Goal: Task Accomplishment & Management: Manage account settings

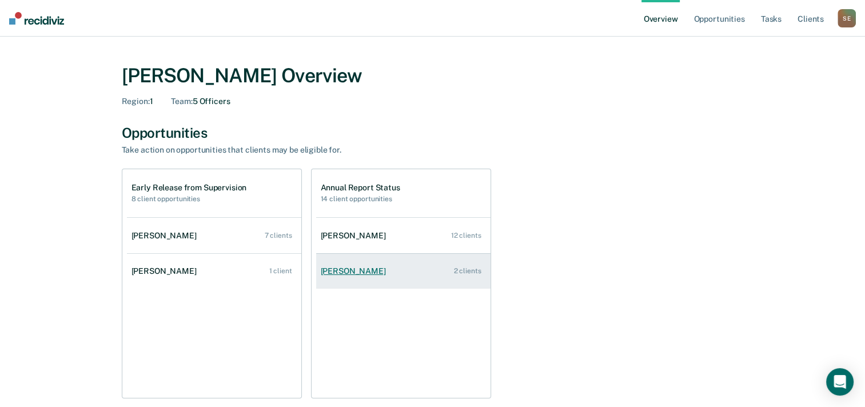
click at [405, 277] on link "[PERSON_NAME] 2 clients" at bounding box center [403, 271] width 174 height 33
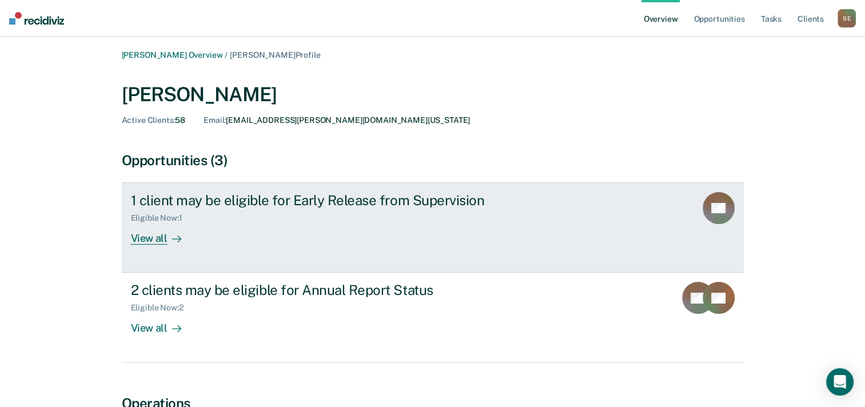
click at [295, 227] on div "1 client may be eligible for Early Release from Supervision Eligible Now : 1 Vi…" at bounding box center [345, 218] width 429 height 53
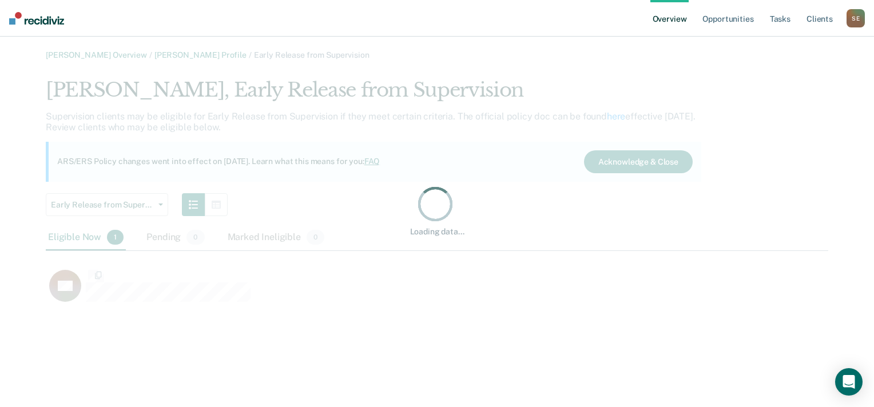
scroll to position [227, 773]
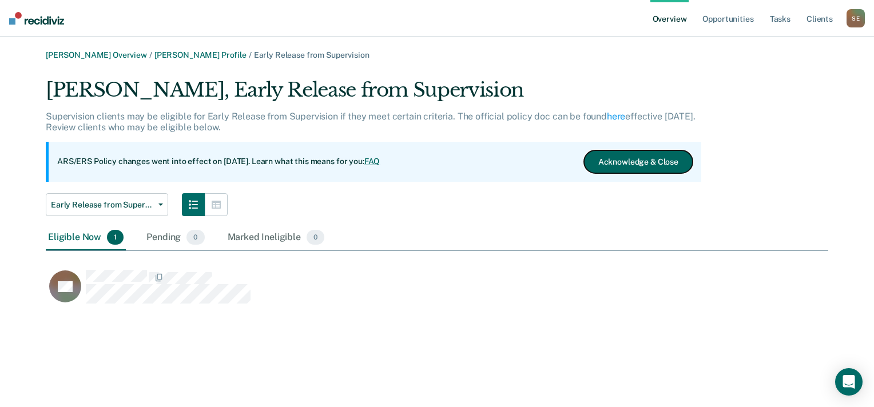
click at [623, 164] on button "Acknowledge & Close" at bounding box center [638, 161] width 109 height 23
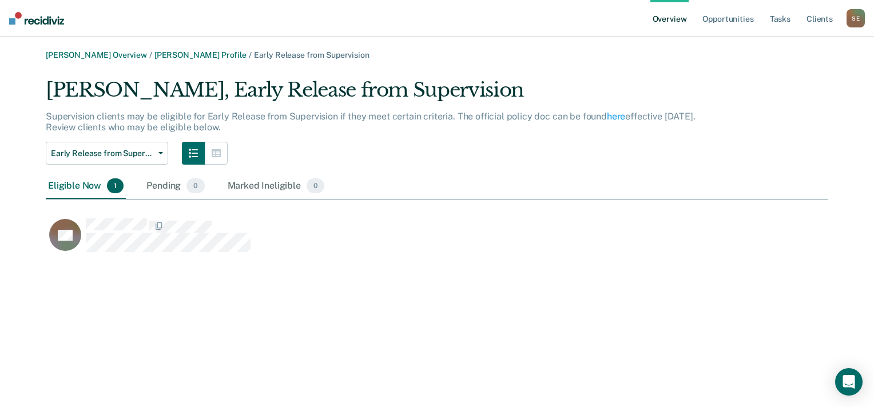
scroll to position [176, 773]
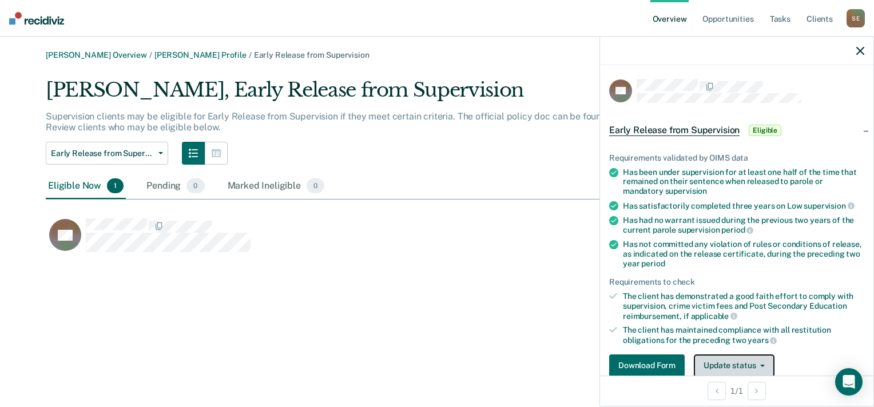
click at [737, 357] on button "Update status" at bounding box center [734, 366] width 81 height 23
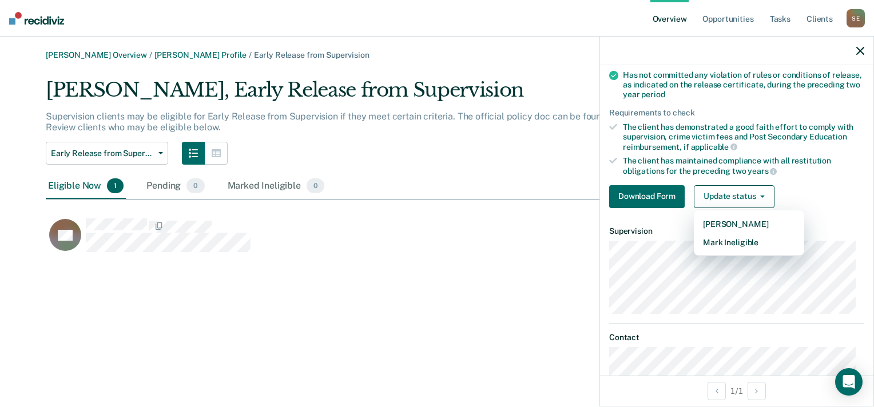
click at [306, 291] on div "[PERSON_NAME] Overview / [PERSON_NAME] Profile / Early Release from Supervision…" at bounding box center [437, 210] width 847 height 320
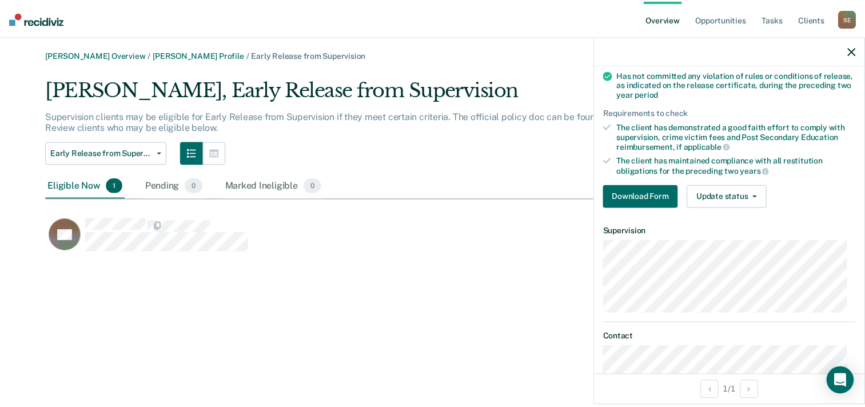
scroll to position [150, 0]
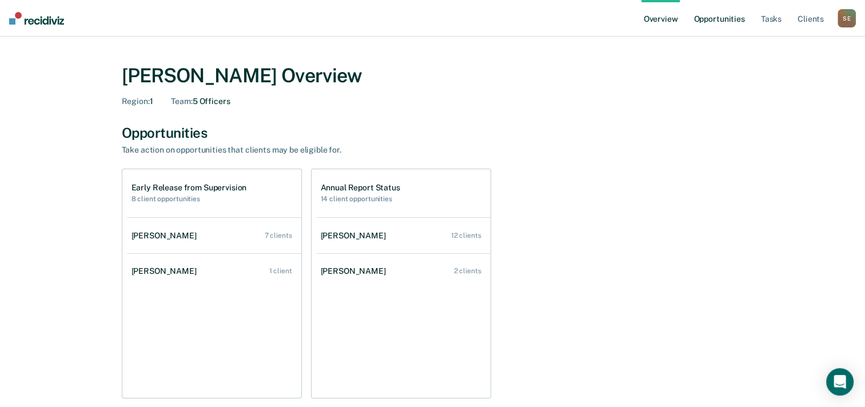
click at [730, 18] on link "Opportunities" at bounding box center [719, 18] width 55 height 37
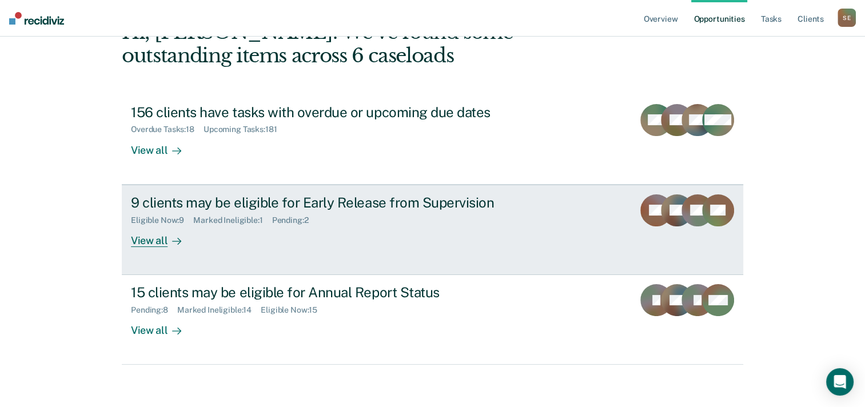
scroll to position [78, 0]
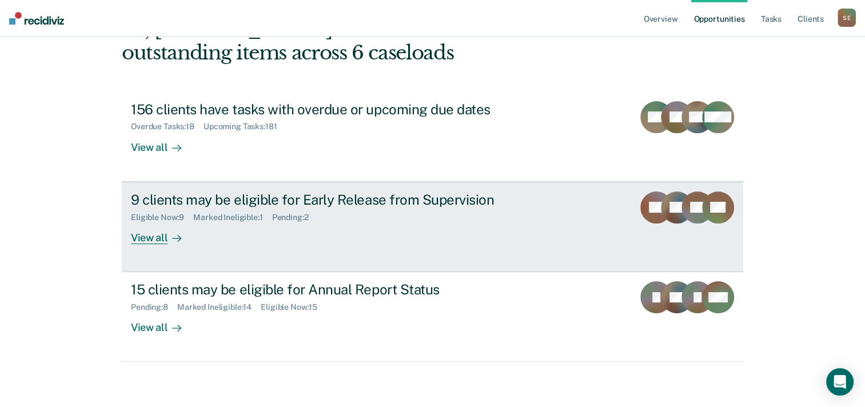
click at [460, 242] on div "9 clients may be eligible for Early Release from Supervision Eligible Now : 9 M…" at bounding box center [345, 218] width 429 height 53
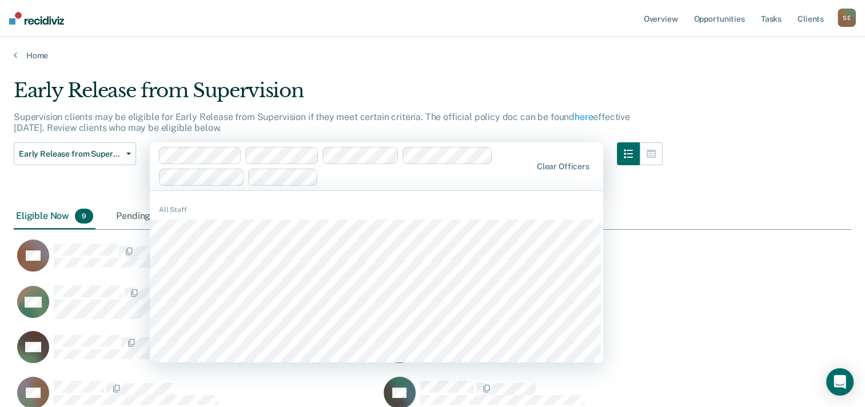
scroll to position [376, 829]
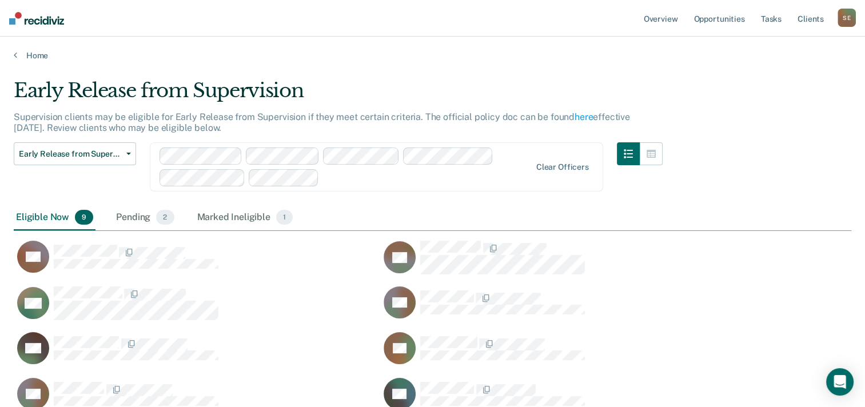
click at [767, 257] on div "Early Release from Supervision Supervision clients may be eligible for Early Re…" at bounding box center [433, 272] width 838 height 387
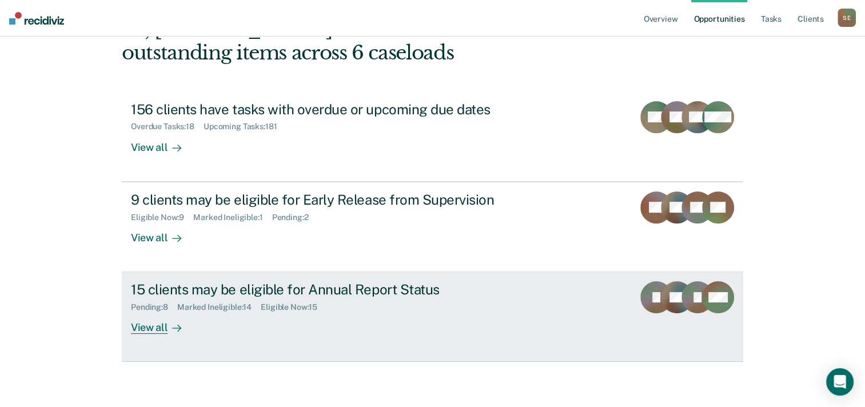
click at [383, 300] on div "Pending : 8 Marked Ineligible : 14 Eligible Now : 15" at bounding box center [332, 305] width 402 height 14
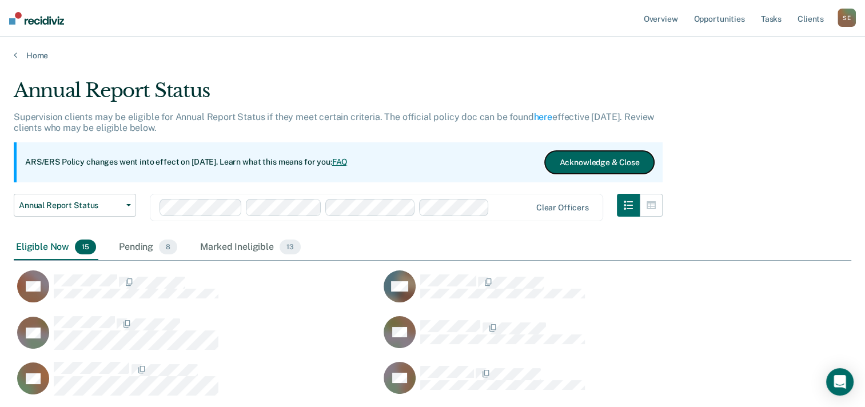
click at [567, 162] on button "Acknowledge & Close" at bounding box center [599, 162] width 109 height 23
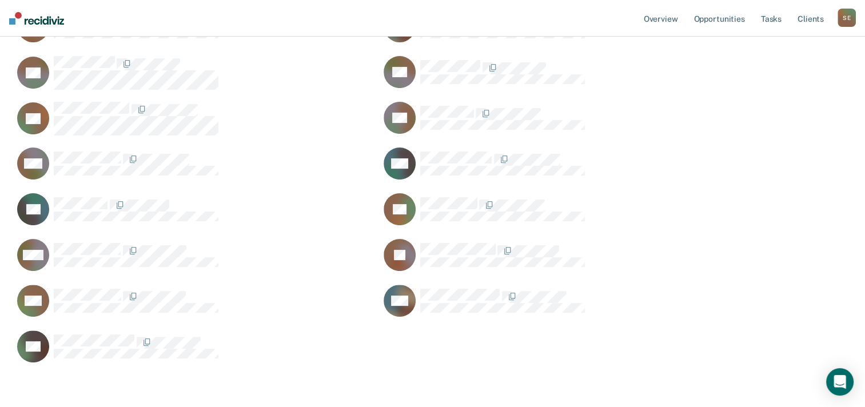
scroll to position [30, 0]
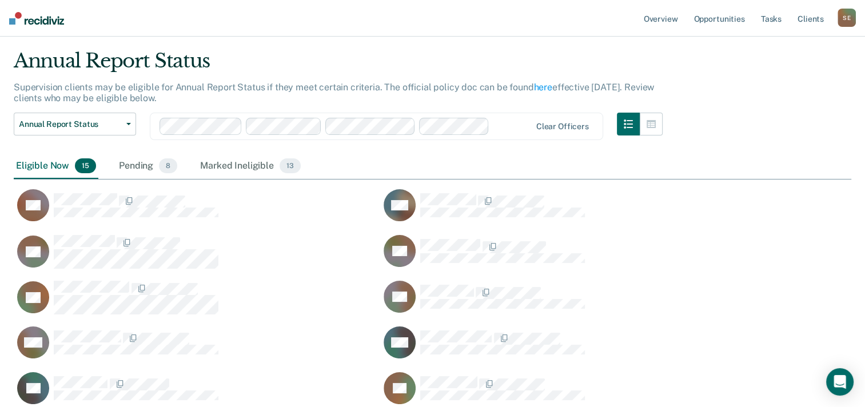
click at [45, 165] on div "Eligible Now 15" at bounding box center [56, 166] width 85 height 25
click at [134, 167] on div "Pending 8" at bounding box center [148, 166] width 63 height 25
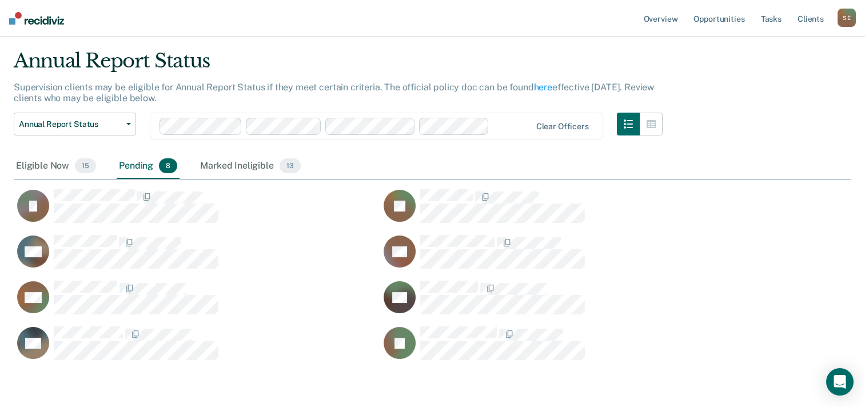
scroll to position [309, 829]
click at [668, 23] on link "Overview" at bounding box center [661, 18] width 39 height 37
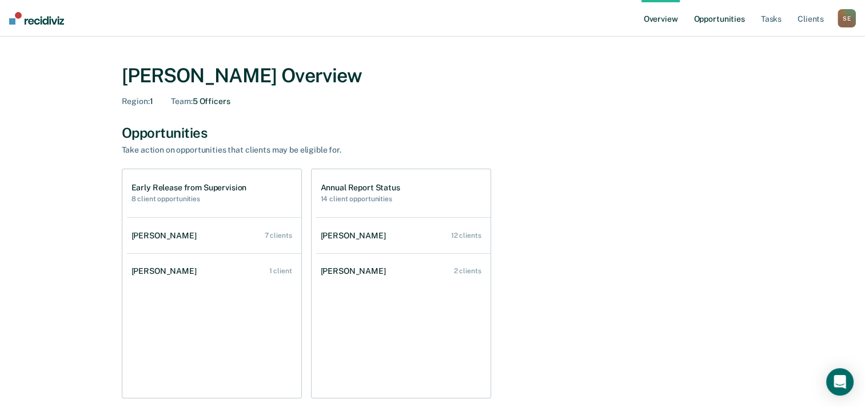
click at [712, 16] on link "Opportunities" at bounding box center [719, 18] width 55 height 37
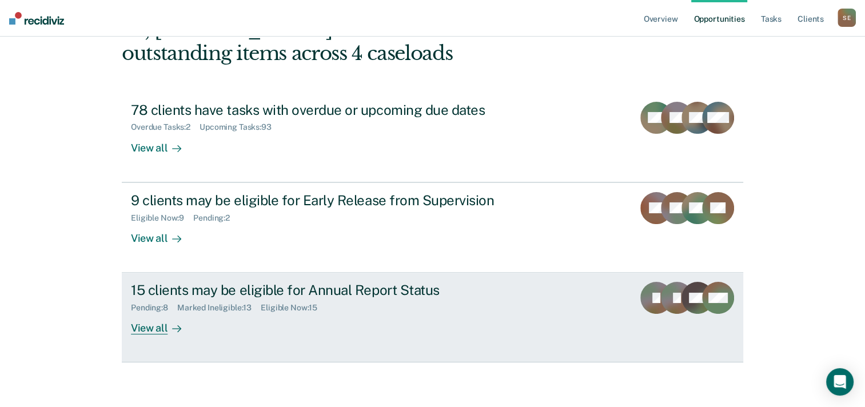
scroll to position [78, 0]
click at [238, 290] on div "15 clients may be eligible for Annual Report Status" at bounding box center [332, 289] width 402 height 17
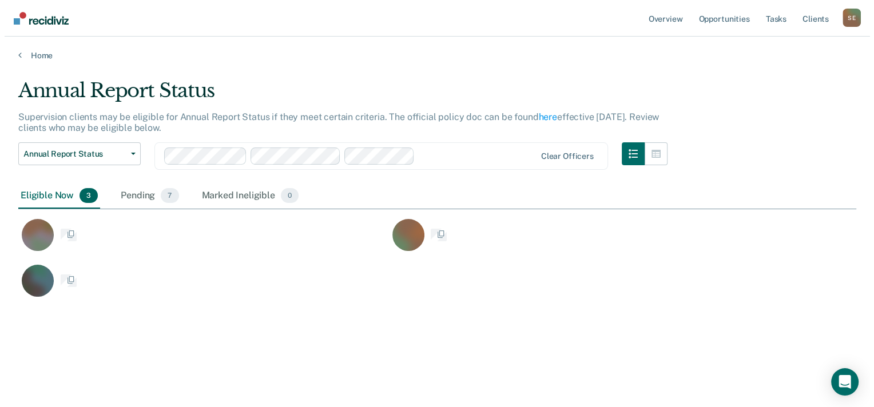
scroll to position [9, 9]
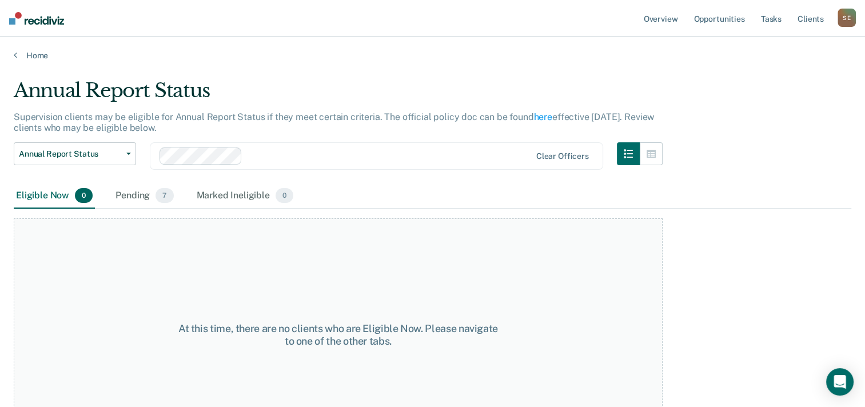
click at [426, 159] on div at bounding box center [389, 155] width 284 height 13
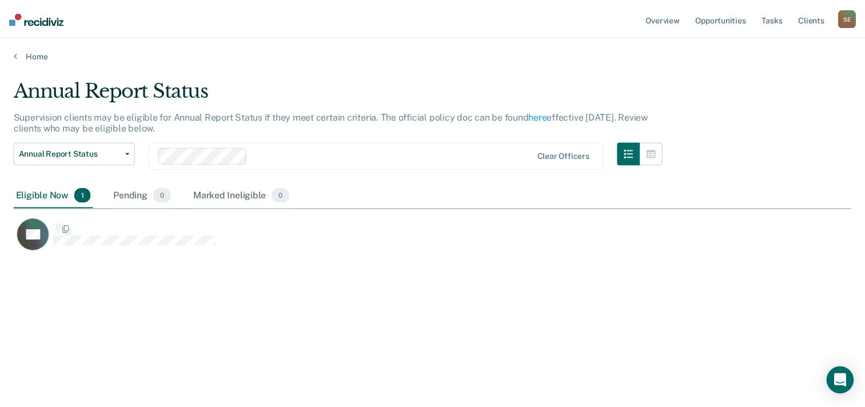
scroll to position [233, 837]
click at [275, 160] on div at bounding box center [396, 155] width 283 height 13
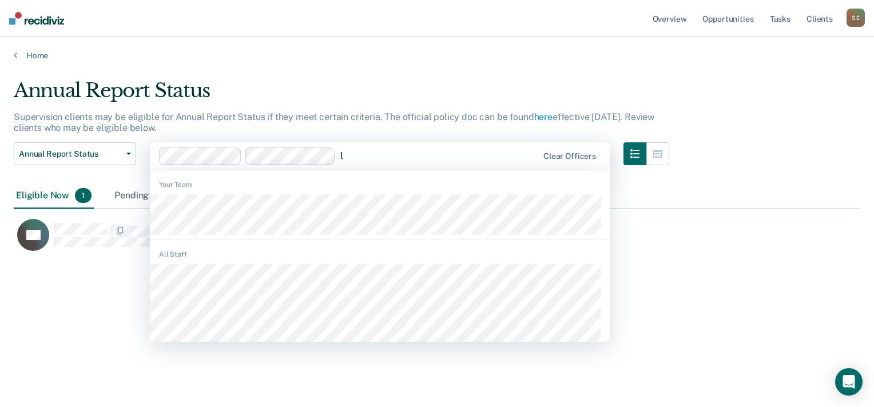
type input "lu"
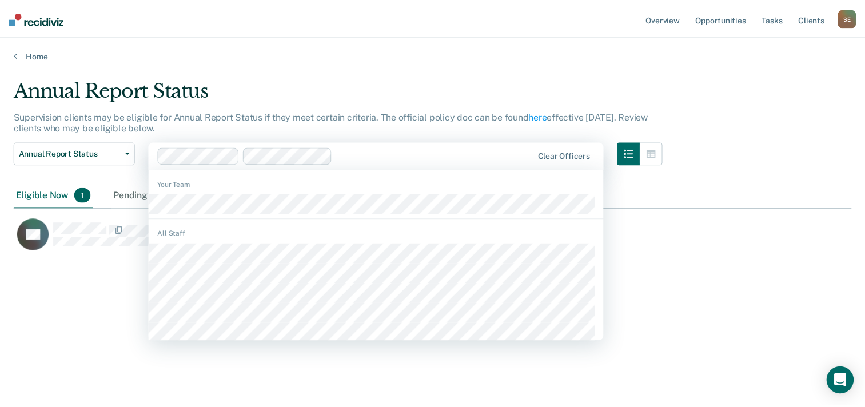
scroll to position [446, 829]
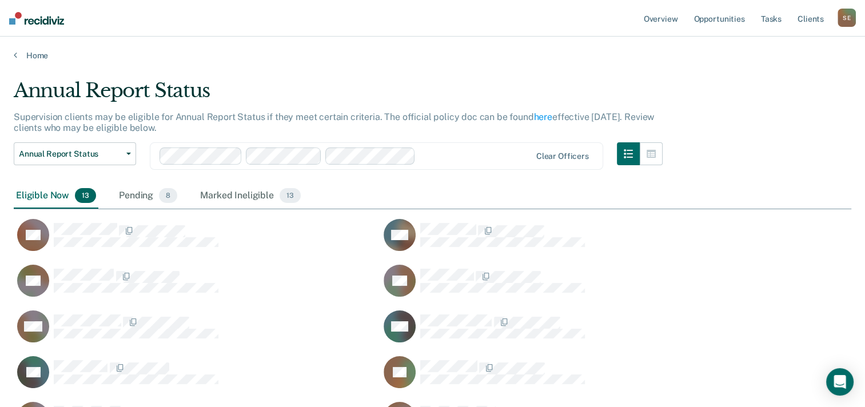
click at [459, 152] on div at bounding box center [475, 155] width 110 height 13
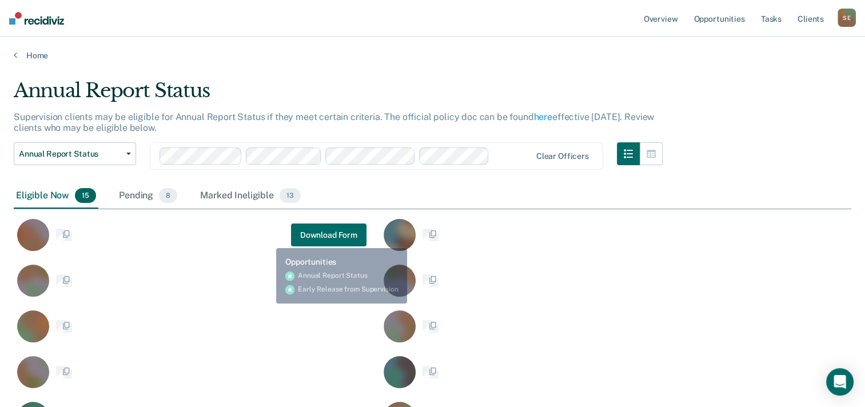
scroll to position [492, 829]
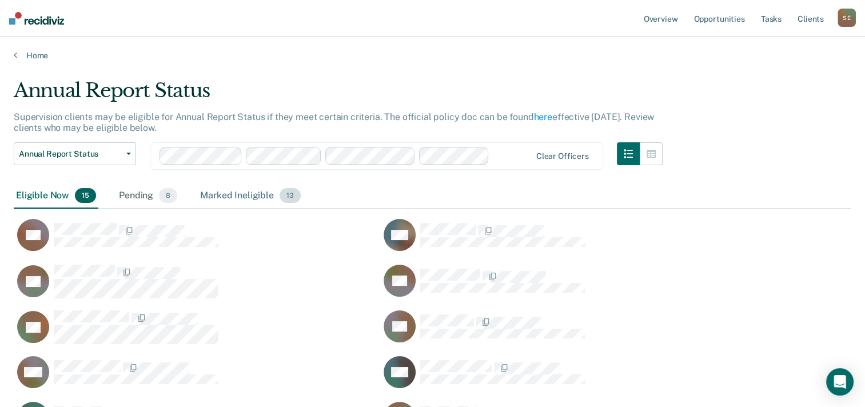
click at [253, 192] on div "Marked Ineligible 13" at bounding box center [250, 196] width 105 height 25
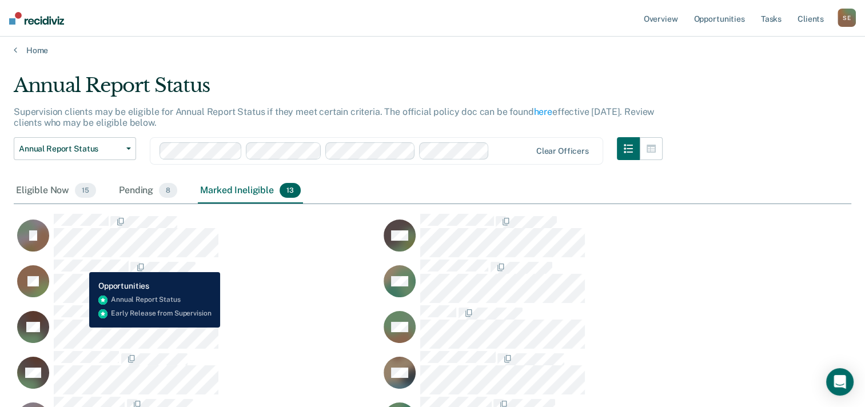
scroll to position [0, 0]
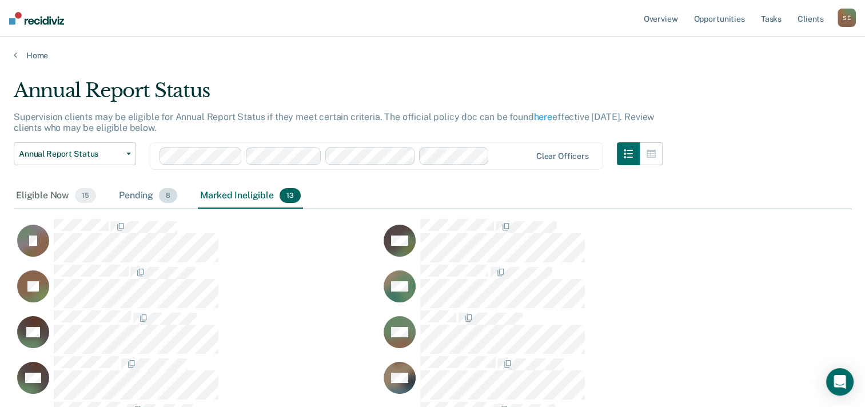
click at [142, 192] on div "Pending 8" at bounding box center [148, 196] width 63 height 25
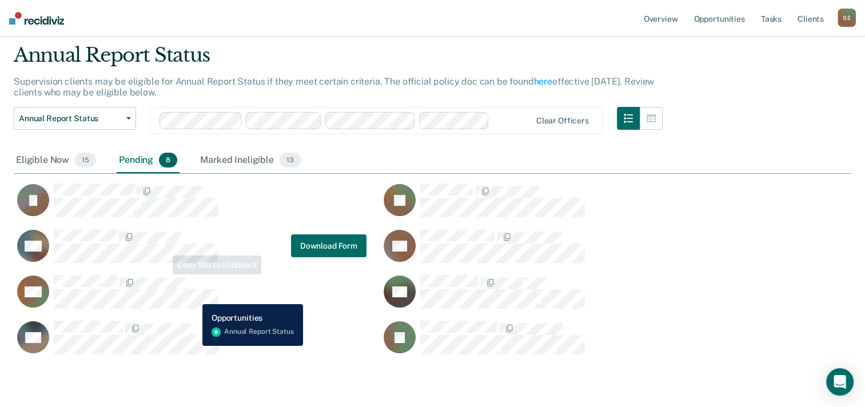
scroll to position [76, 0]
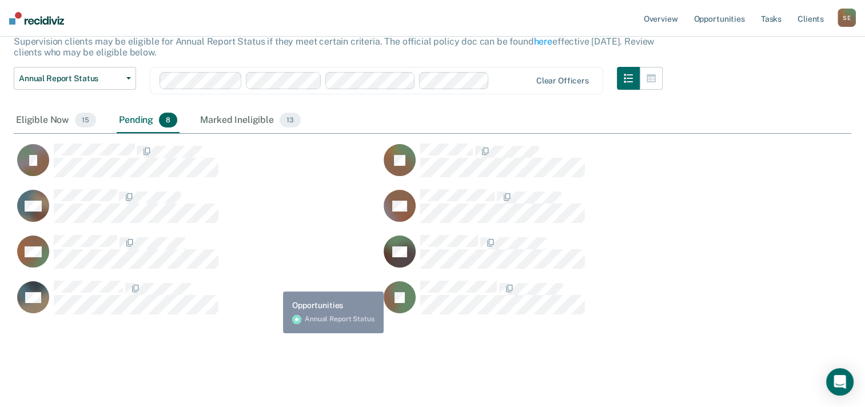
click at [273, 272] on div "DM" at bounding box center [197, 258] width 367 height 46
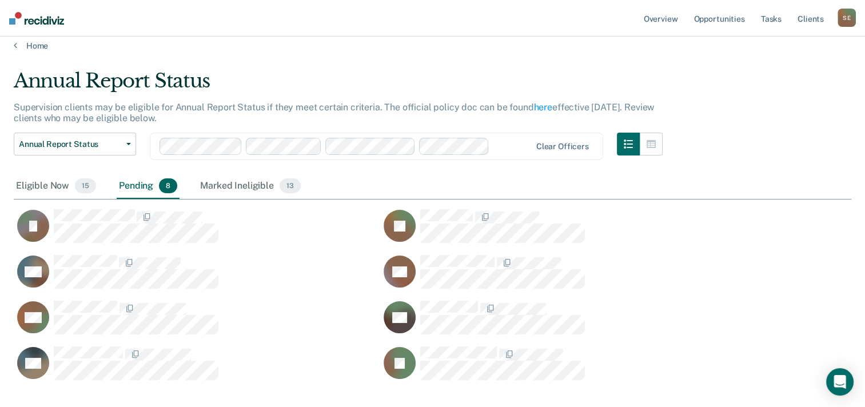
scroll to position [0, 0]
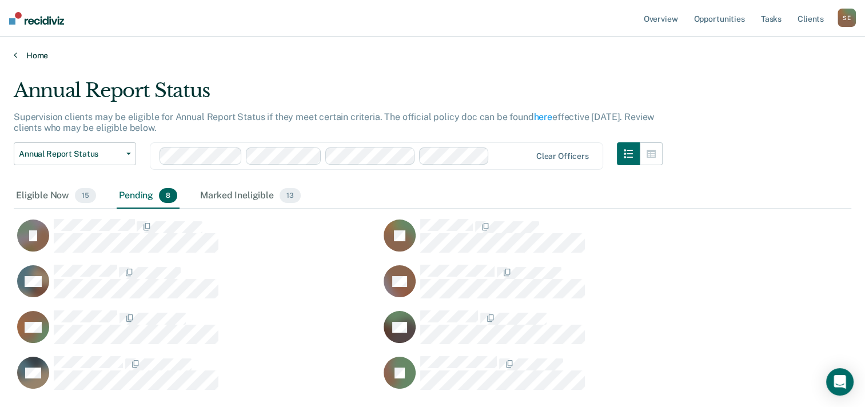
click at [15, 52] on icon at bounding box center [15, 54] width 3 height 9
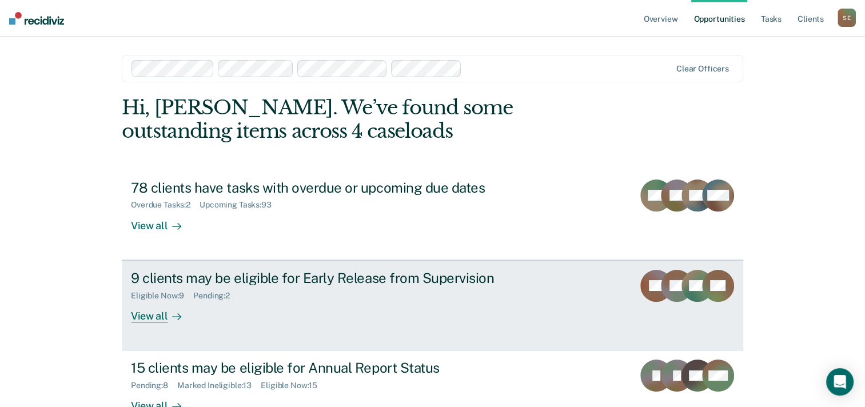
click at [626, 287] on link "9 clients may be eligible for Early Release from Supervision Eligible Now : 9 P…" at bounding box center [433, 305] width 622 height 90
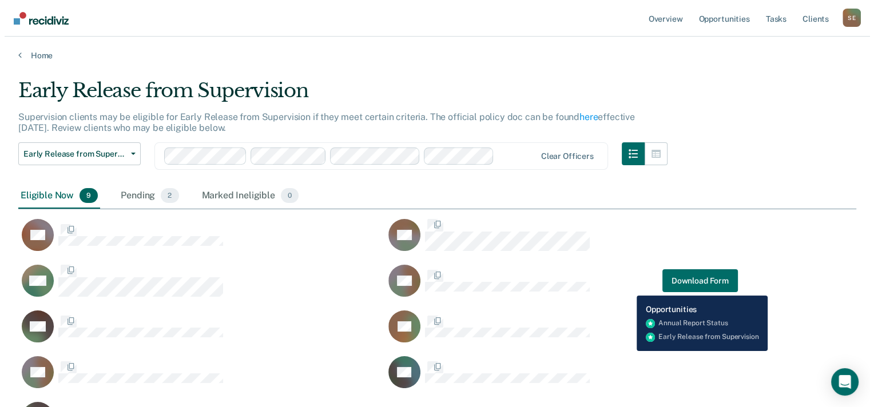
scroll to position [355, 829]
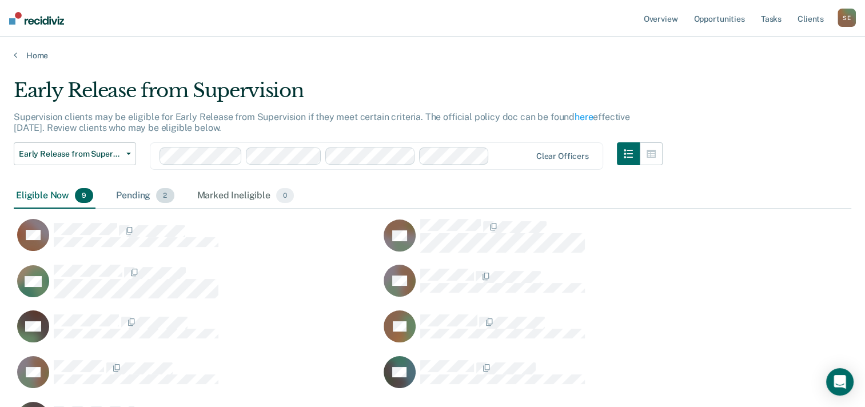
click at [136, 194] on div "Pending 2" at bounding box center [145, 196] width 62 height 25
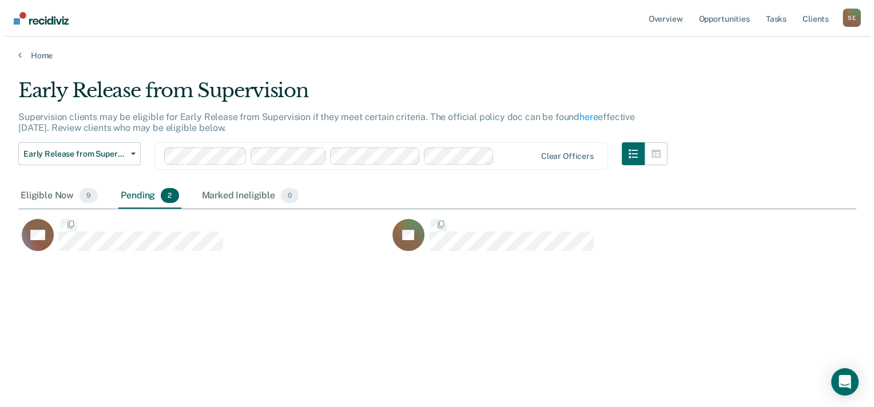
scroll to position [9, 9]
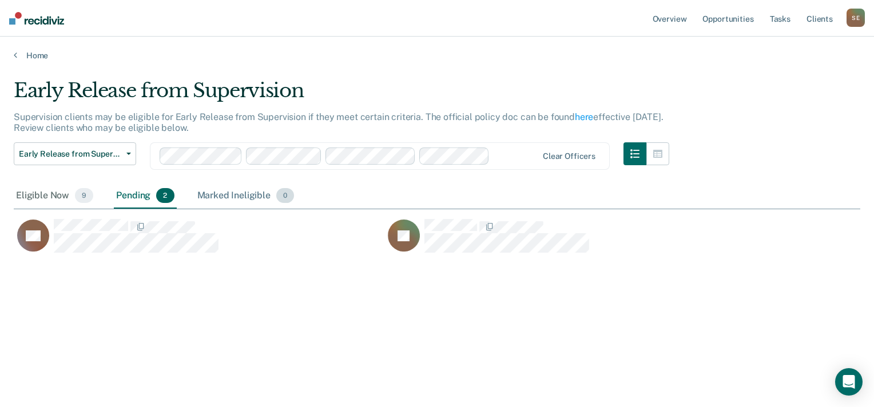
click at [210, 188] on div "Marked Ineligible 0" at bounding box center [246, 196] width 102 height 25
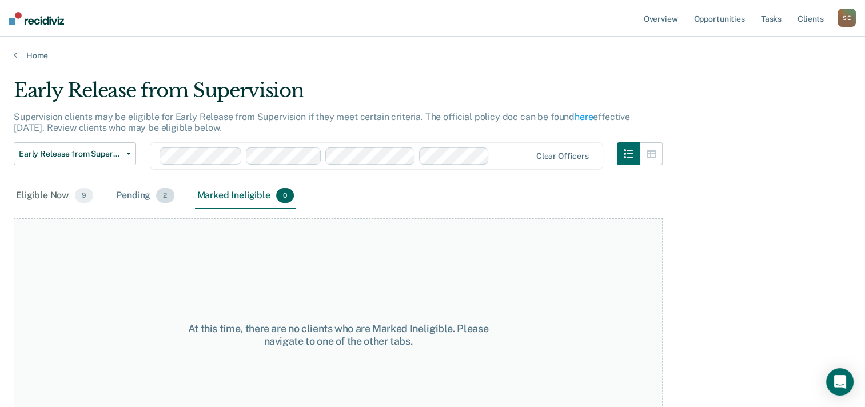
click at [140, 197] on div "Pending 2" at bounding box center [145, 196] width 62 height 25
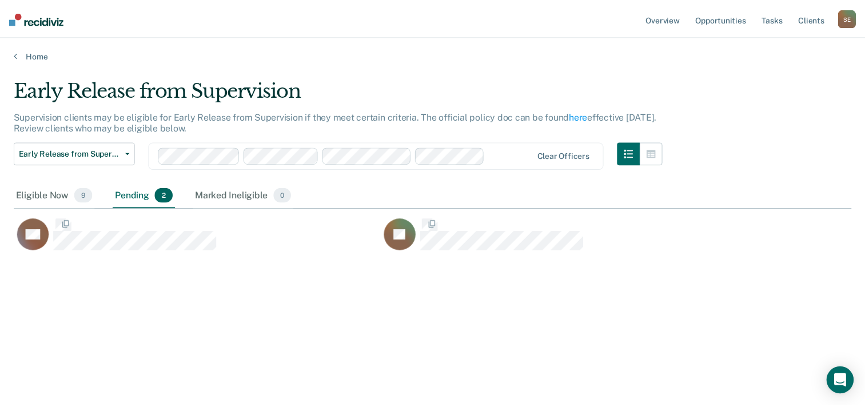
scroll to position [233, 837]
click at [39, 196] on div "Eligible Now 9" at bounding box center [55, 196] width 82 height 25
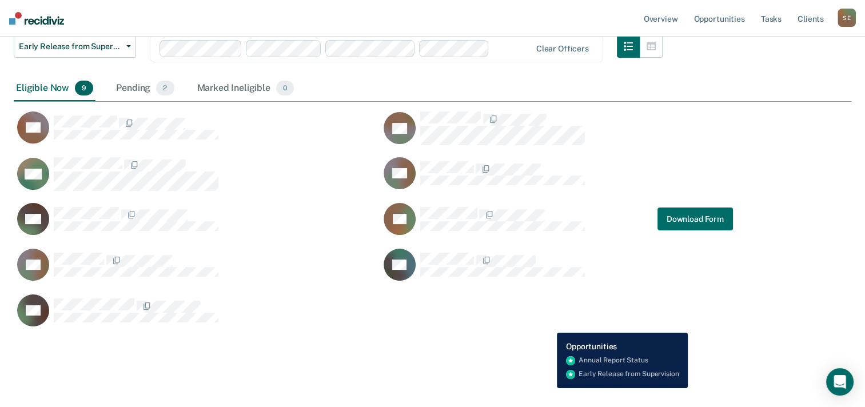
scroll to position [114, 0]
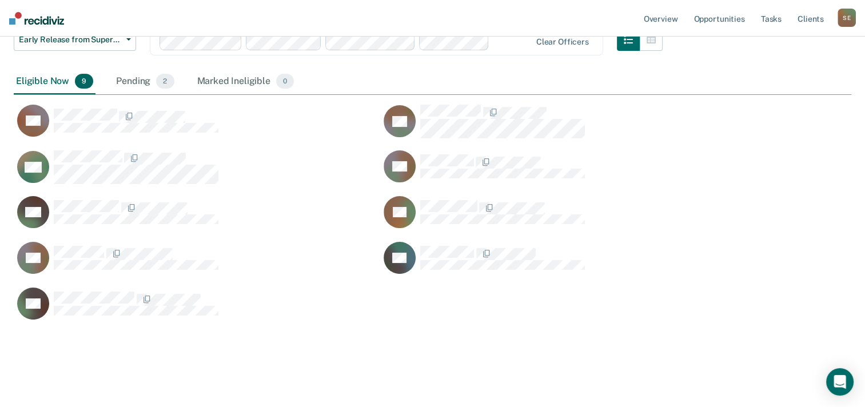
click at [38, 76] on div "Eligible Now 9" at bounding box center [55, 81] width 82 height 25
click at [63, 77] on div "Eligible Now 9" at bounding box center [55, 81] width 82 height 25
click at [84, 38] on span "Early Release from Supervision" at bounding box center [70, 40] width 103 height 10
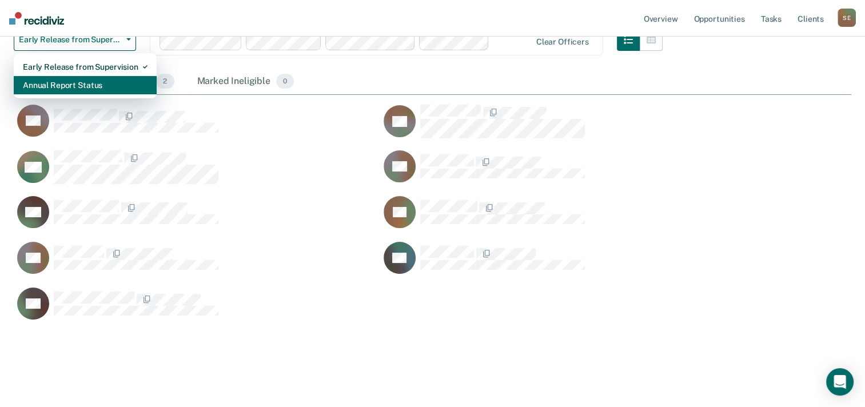
click at [70, 85] on div "Annual Report Status" at bounding box center [85, 85] width 125 height 18
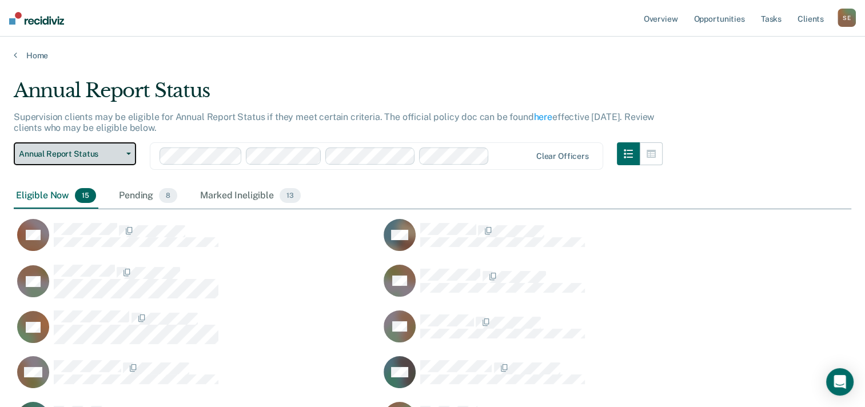
click at [99, 151] on span "Annual Report Status" at bounding box center [70, 154] width 103 height 10
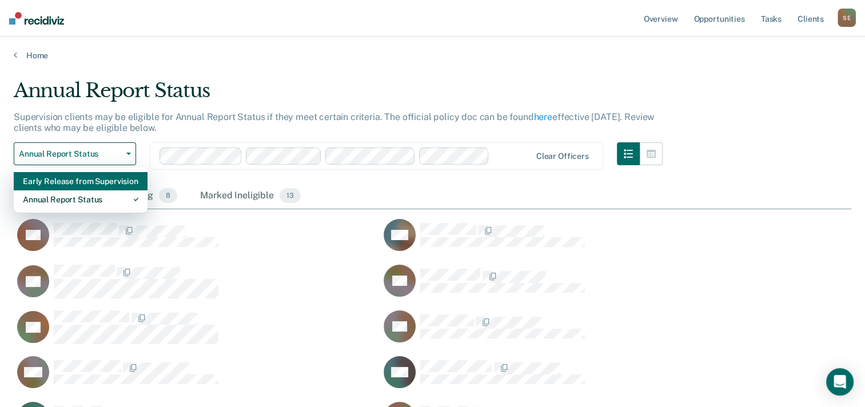
click at [82, 182] on div "Early Release from Supervision" at bounding box center [81, 181] width 116 height 18
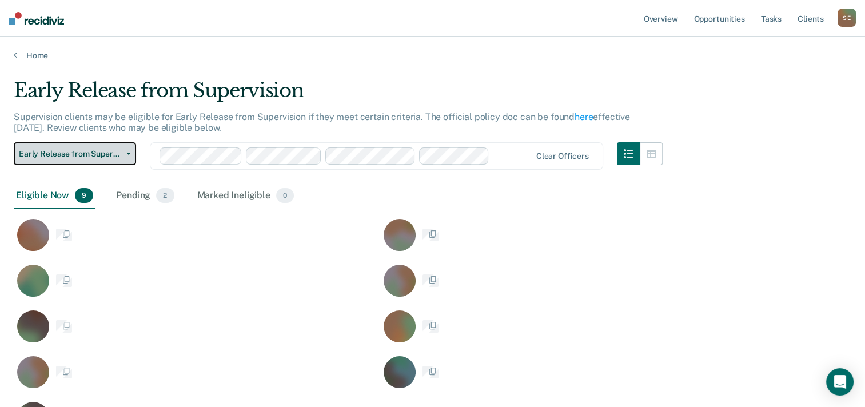
scroll to position [355, 829]
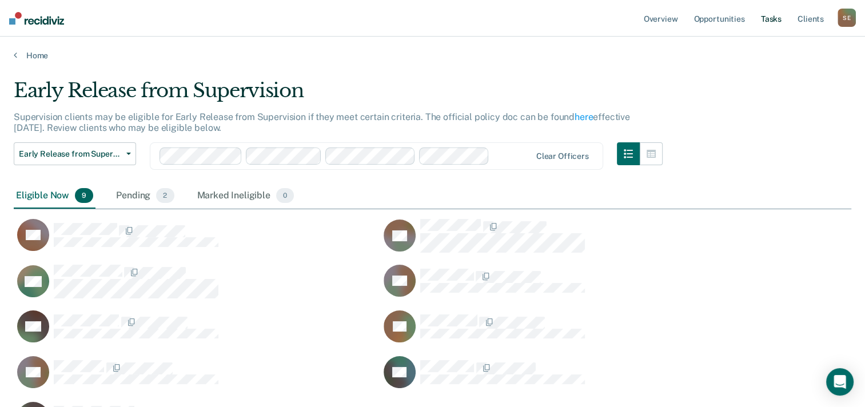
click at [770, 21] on link "Tasks" at bounding box center [771, 18] width 25 height 37
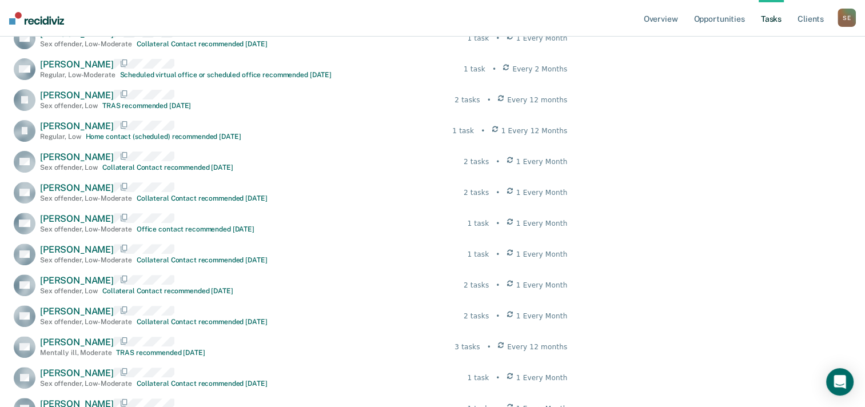
scroll to position [77, 0]
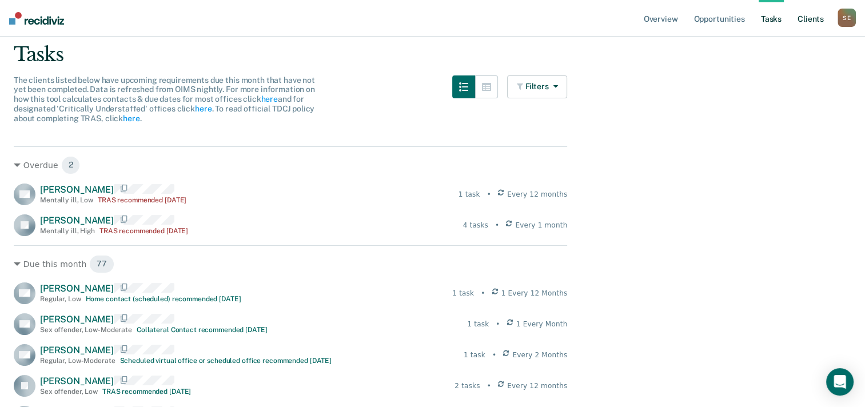
click at [815, 18] on link "Client s" at bounding box center [811, 18] width 31 height 37
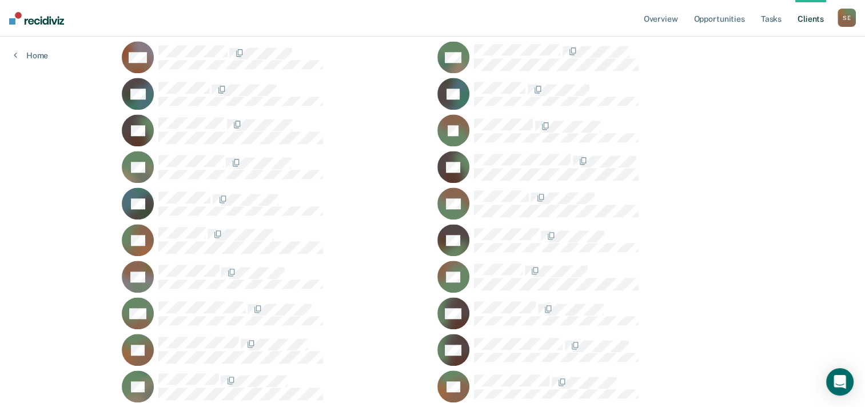
scroll to position [5519, 0]
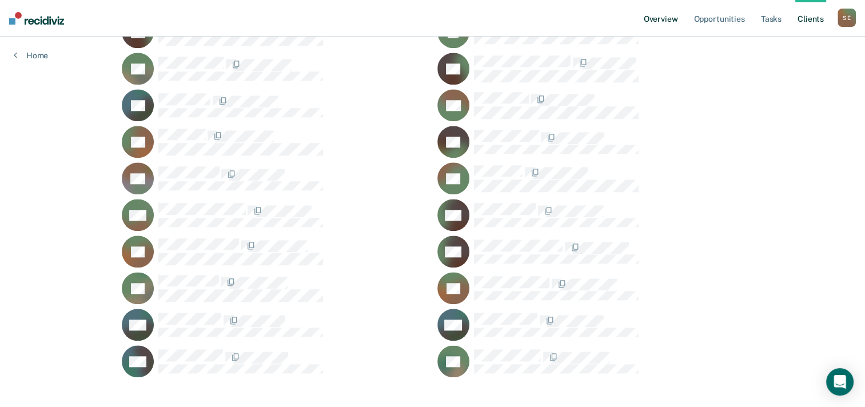
click at [658, 22] on link "Overview" at bounding box center [661, 18] width 39 height 37
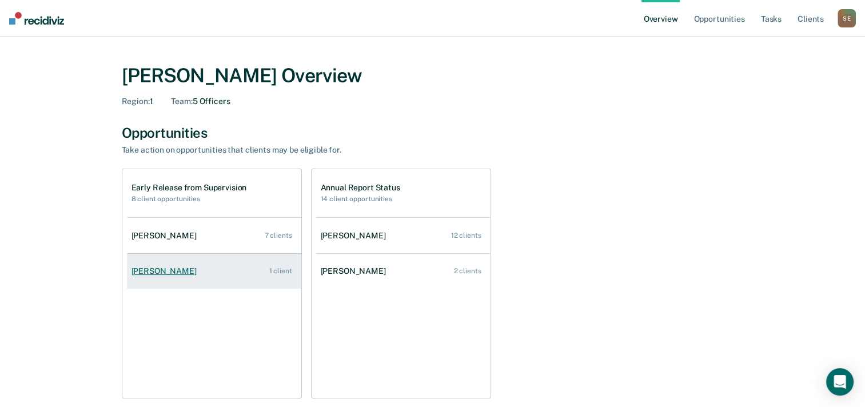
click at [169, 276] on link "[PERSON_NAME] 1 client" at bounding box center [214, 271] width 174 height 33
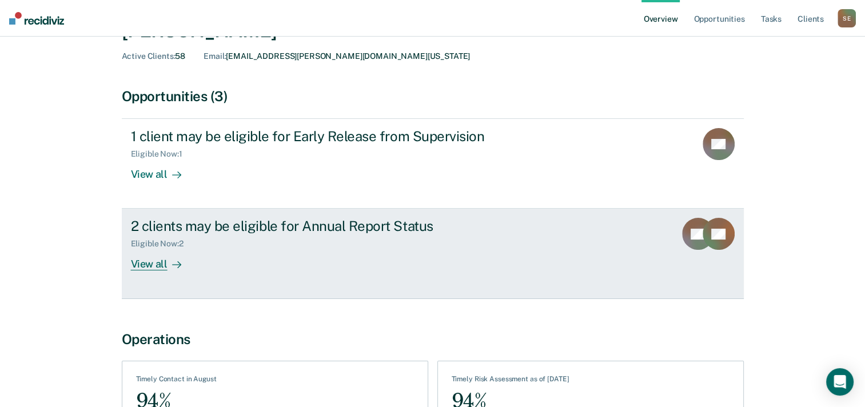
scroll to position [151, 0]
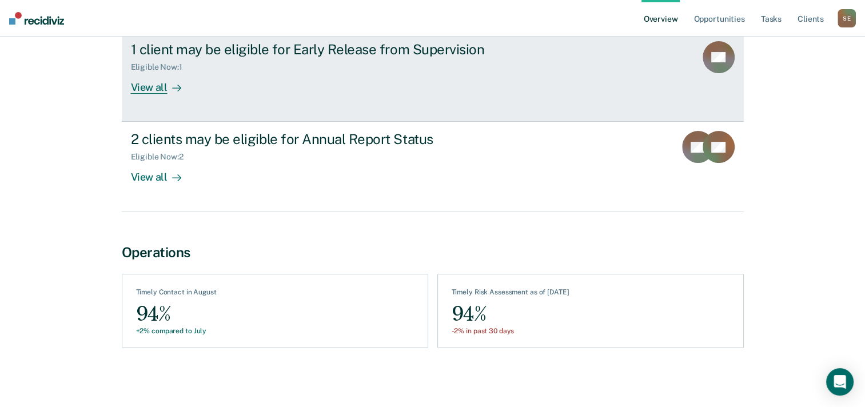
click at [392, 76] on div "1 client may be eligible for Early Release from Supervision Eligible Now : 1 Vi…" at bounding box center [345, 67] width 429 height 53
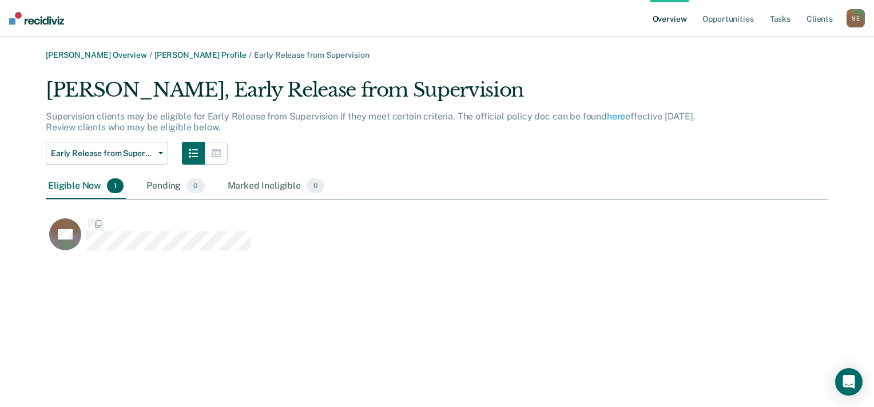
scroll to position [176, 773]
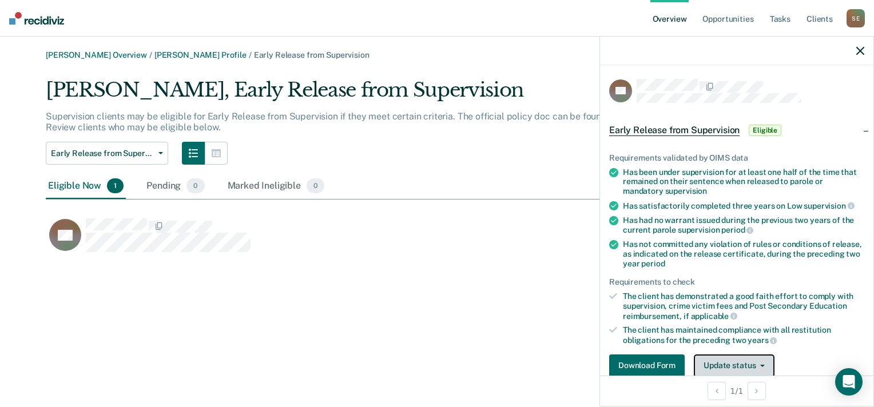
click at [729, 360] on button "Update status" at bounding box center [734, 366] width 81 height 23
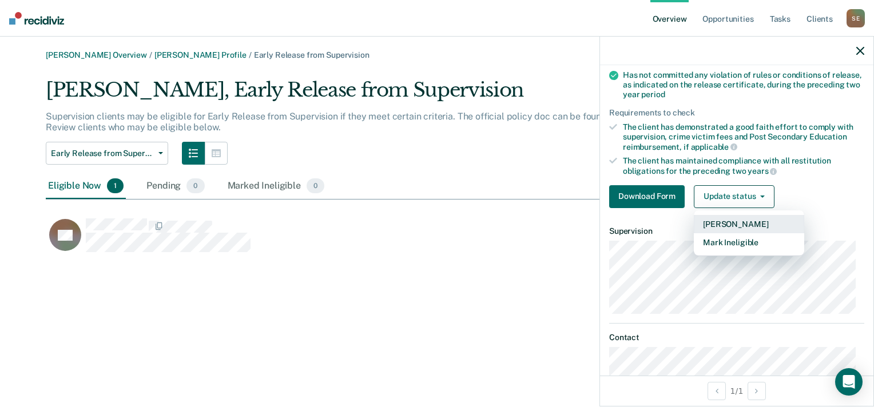
click at [722, 221] on button "[PERSON_NAME]" at bounding box center [749, 224] width 110 height 18
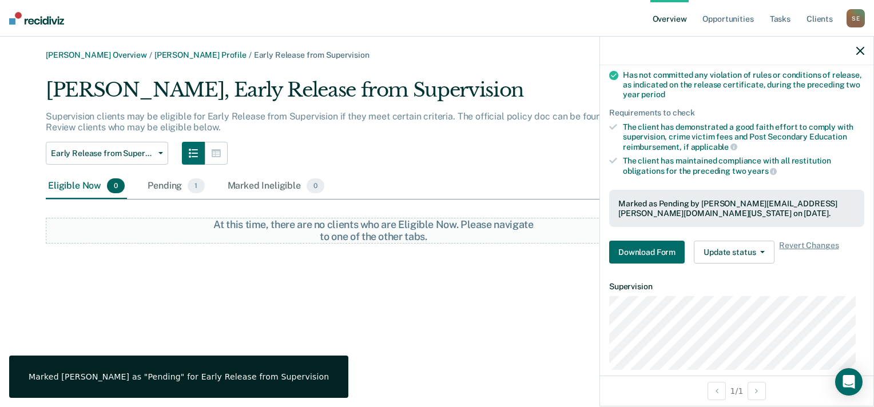
click at [259, 260] on div "[PERSON_NAME] Overview / [PERSON_NAME] Profile / Early Release from Supervision…" at bounding box center [437, 210] width 847 height 320
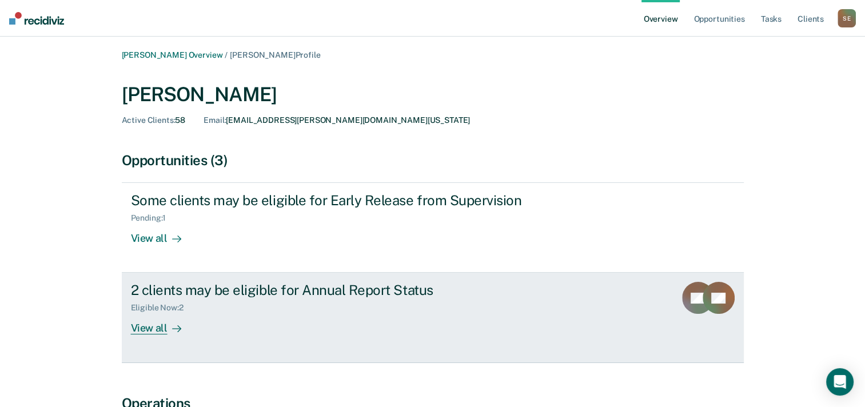
click at [228, 288] on div "2 clients may be eligible for Annual Report Status" at bounding box center [332, 290] width 402 height 17
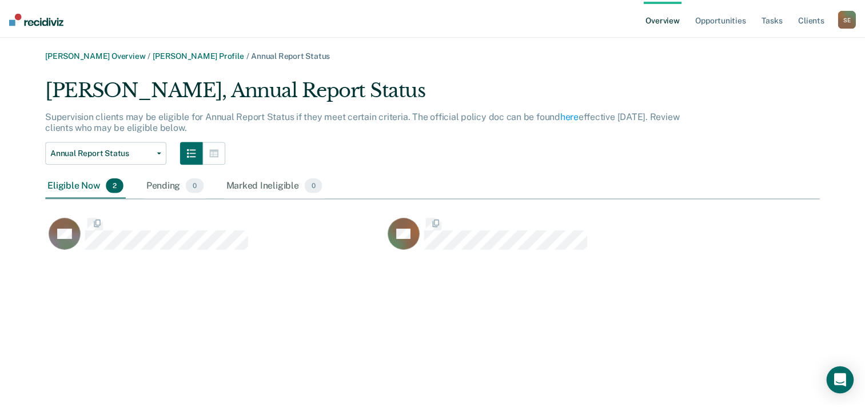
scroll to position [176, 773]
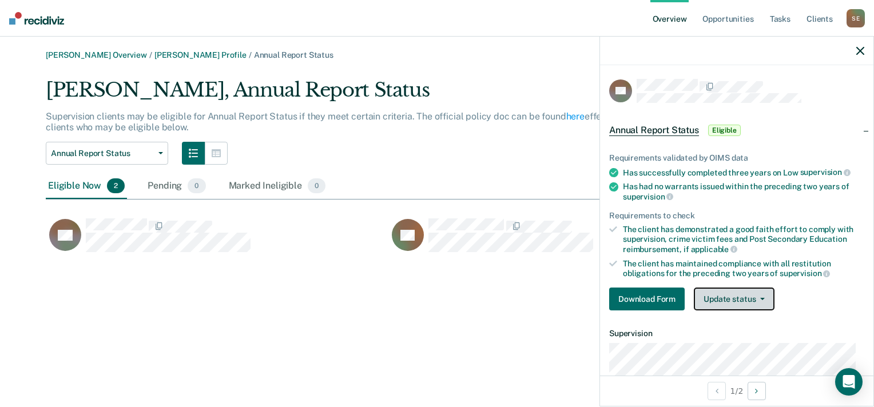
click at [728, 295] on button "Update status" at bounding box center [734, 299] width 81 height 23
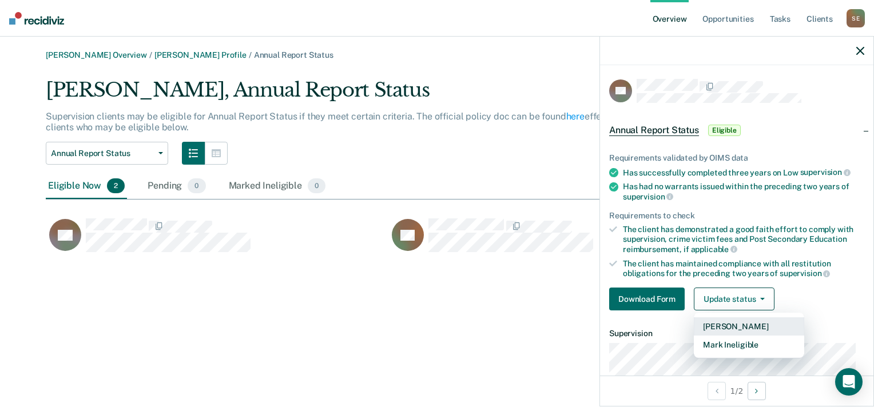
click at [734, 325] on button "[PERSON_NAME]" at bounding box center [749, 326] width 110 height 18
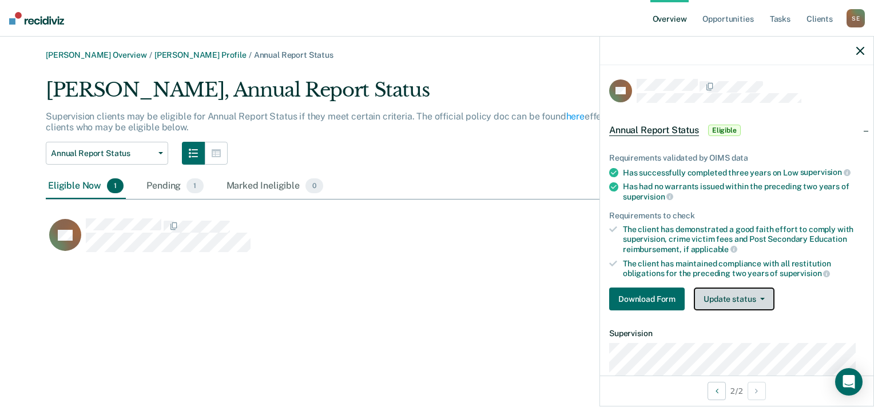
click at [730, 293] on button "Update status" at bounding box center [734, 299] width 81 height 23
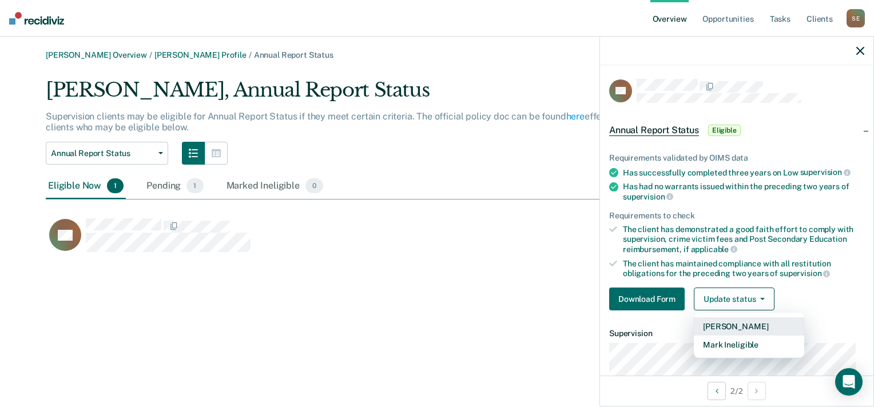
click at [738, 323] on button "[PERSON_NAME]" at bounding box center [749, 326] width 110 height 18
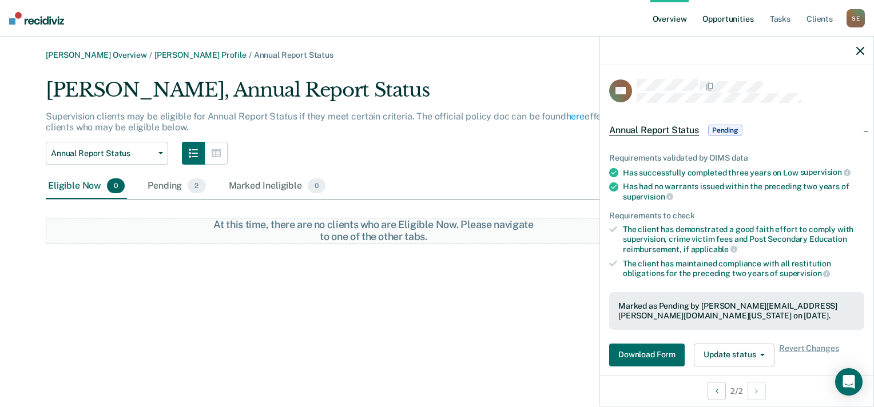
click at [741, 17] on link "Opportunities" at bounding box center [727, 18] width 55 height 37
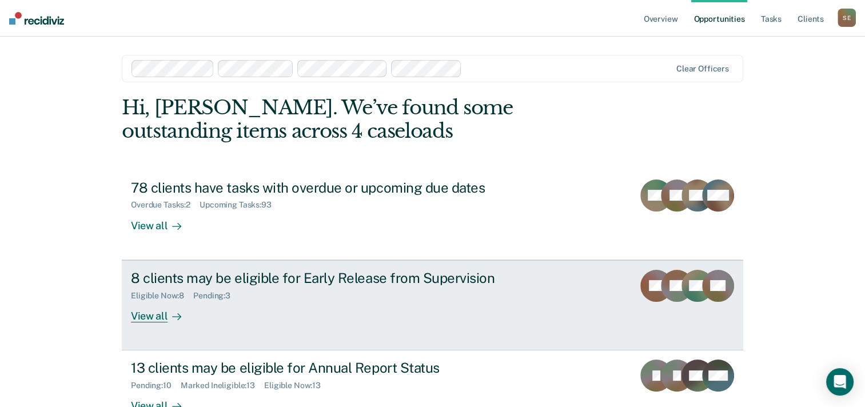
scroll to position [57, 0]
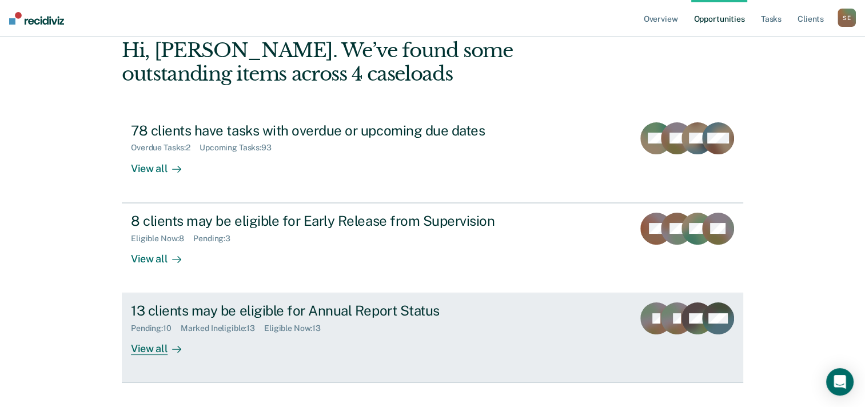
click at [454, 332] on div "Pending : 10 Marked Ineligible : 13 Eligible Now : 13" at bounding box center [332, 326] width 402 height 14
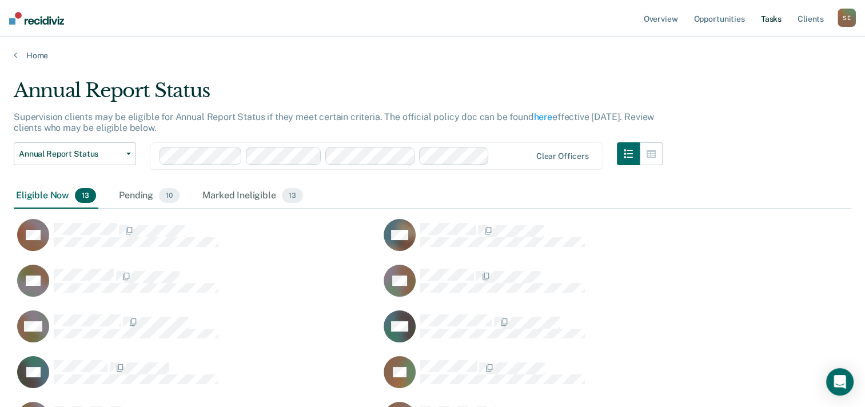
click at [771, 23] on link "Tasks" at bounding box center [771, 18] width 25 height 37
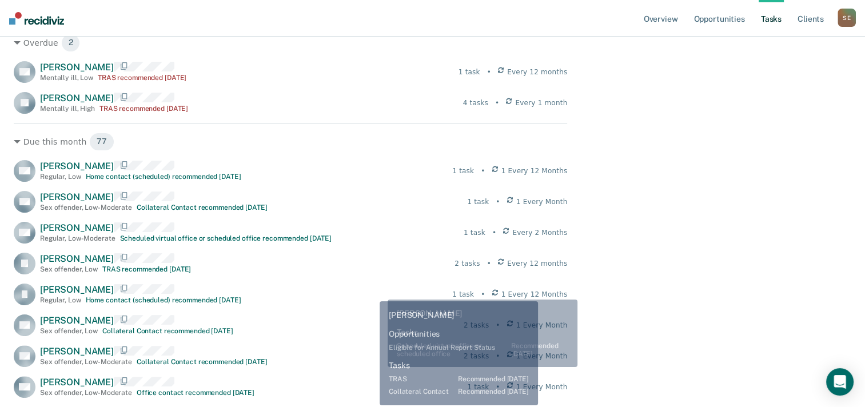
scroll to position [229, 0]
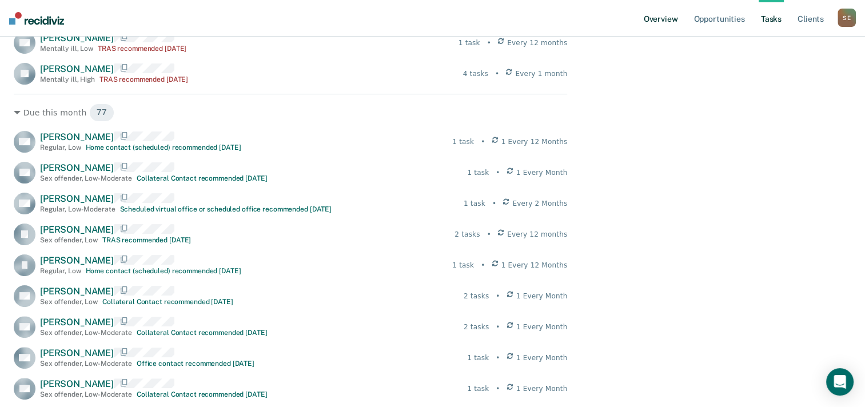
click at [668, 16] on link "Overview" at bounding box center [661, 18] width 39 height 37
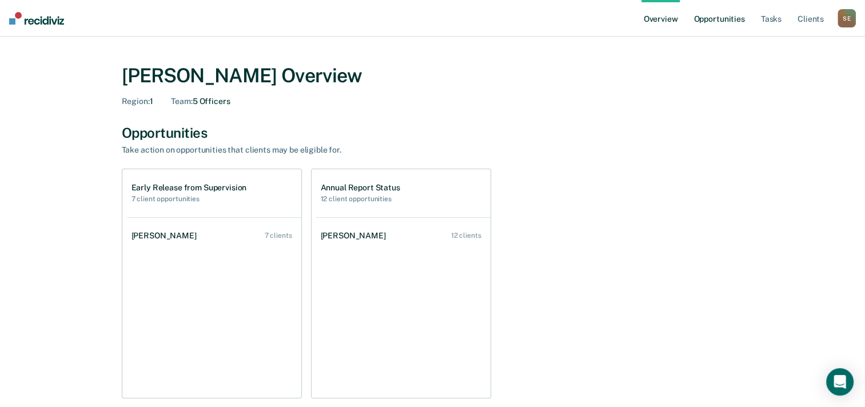
click at [722, 15] on link "Opportunities" at bounding box center [719, 18] width 55 height 37
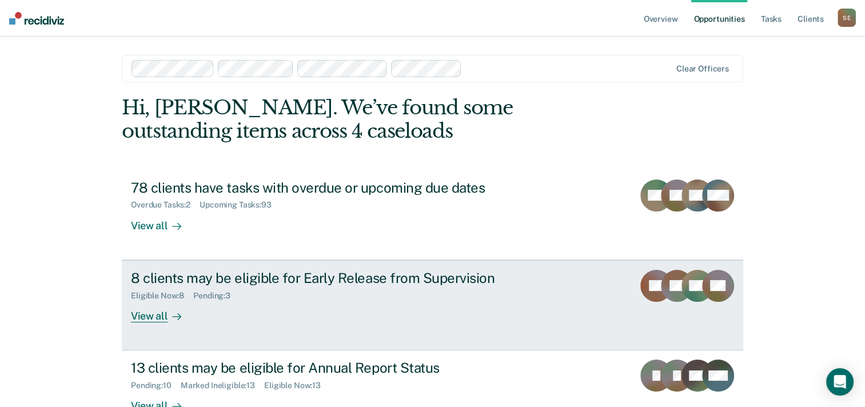
click at [413, 279] on div "8 clients may be eligible for Early Release from Supervision" at bounding box center [332, 278] width 402 height 17
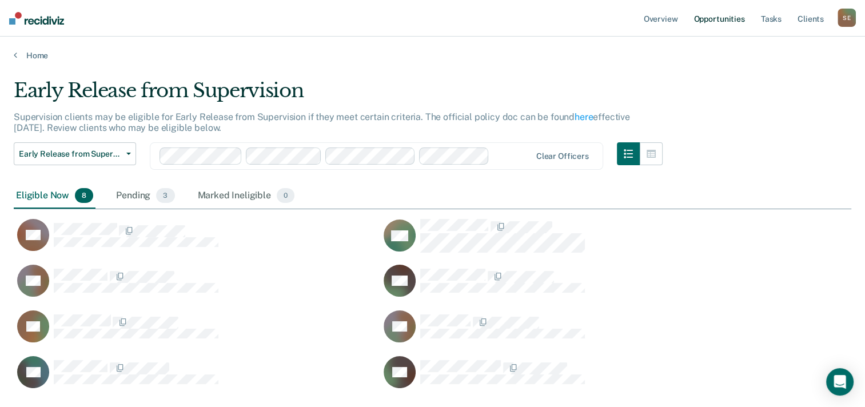
click at [721, 18] on link "Opportunities" at bounding box center [719, 18] width 55 height 37
